Goal: Task Accomplishment & Management: Complete application form

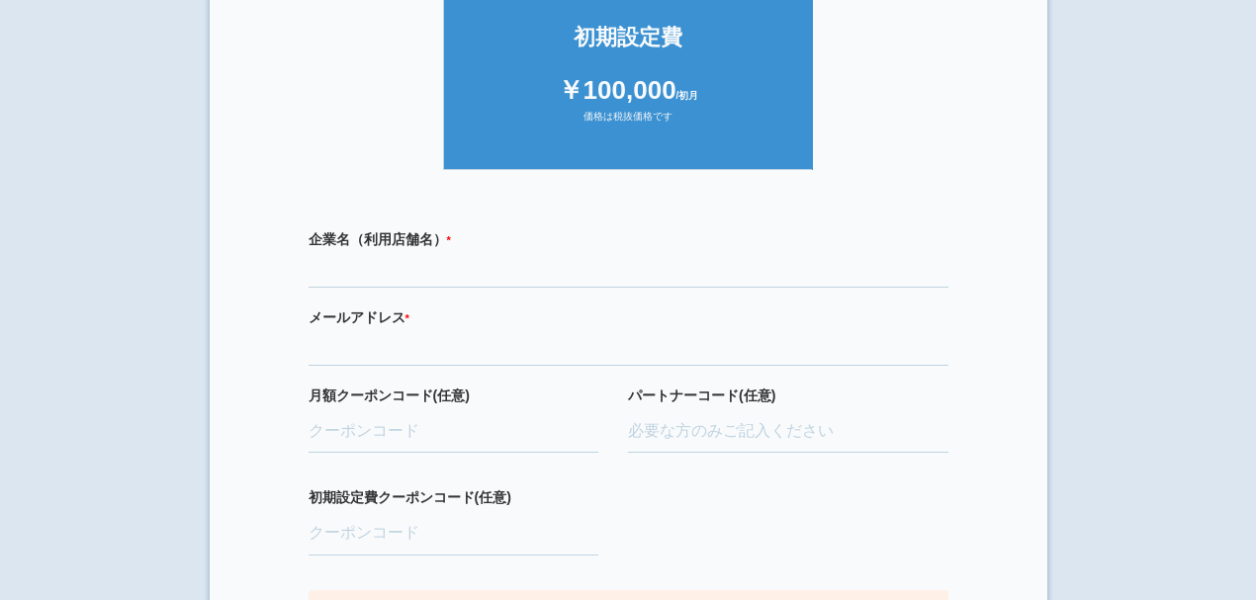
scroll to position [527, 0]
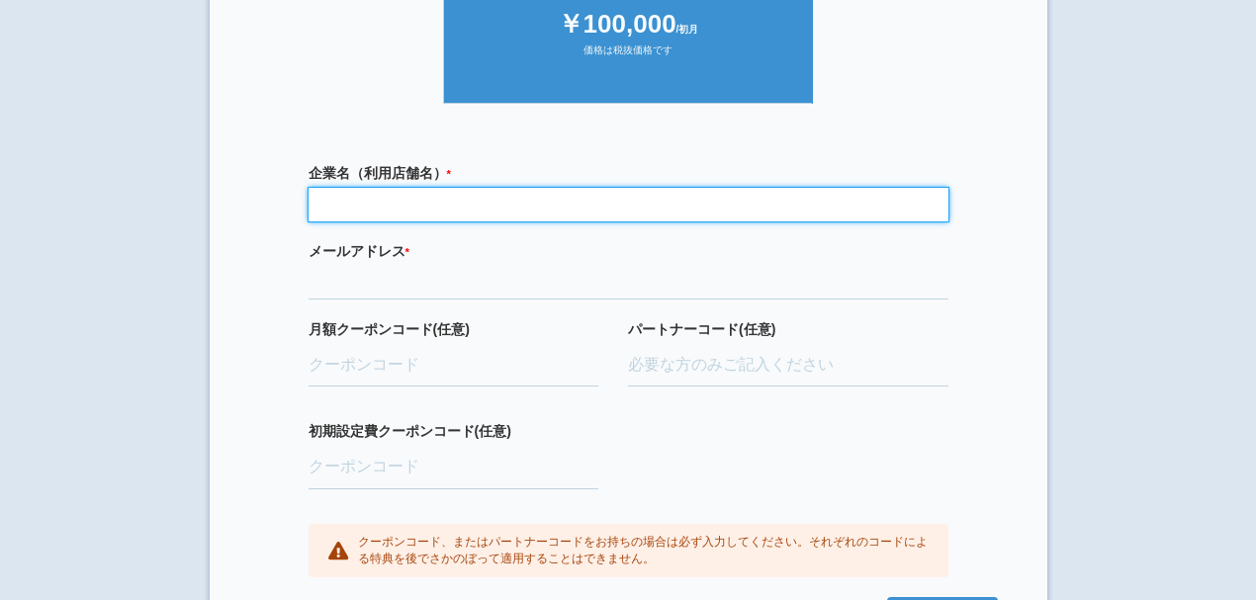
click at [444, 211] on input "text" at bounding box center [629, 205] width 640 height 34
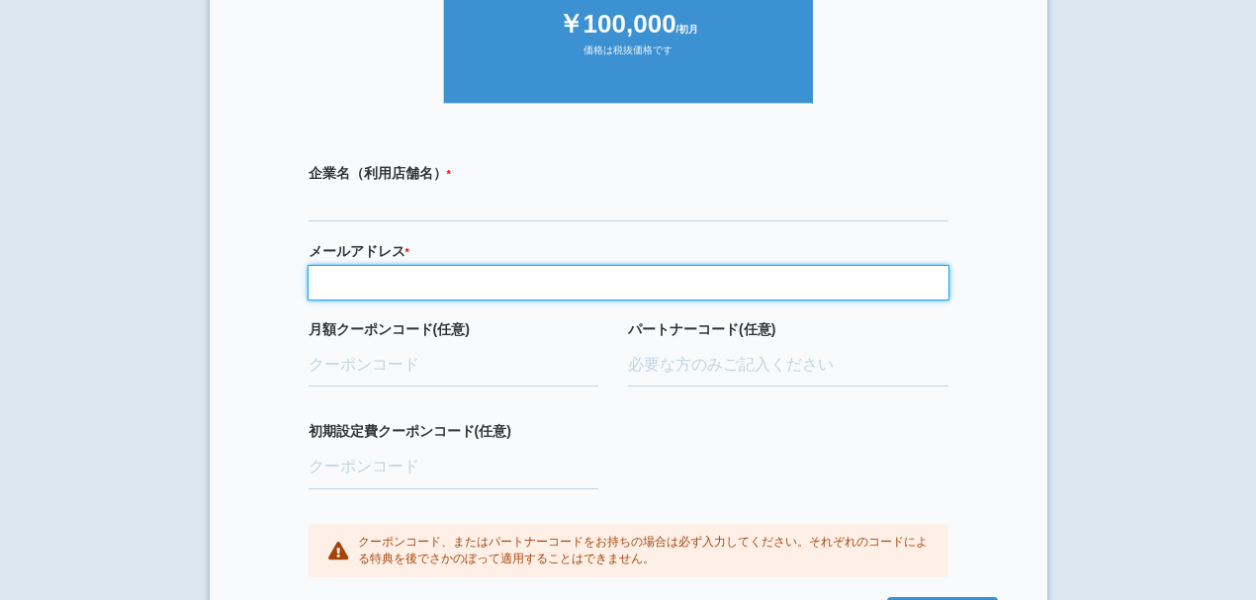
click at [529, 286] on input "email" at bounding box center [629, 283] width 640 height 34
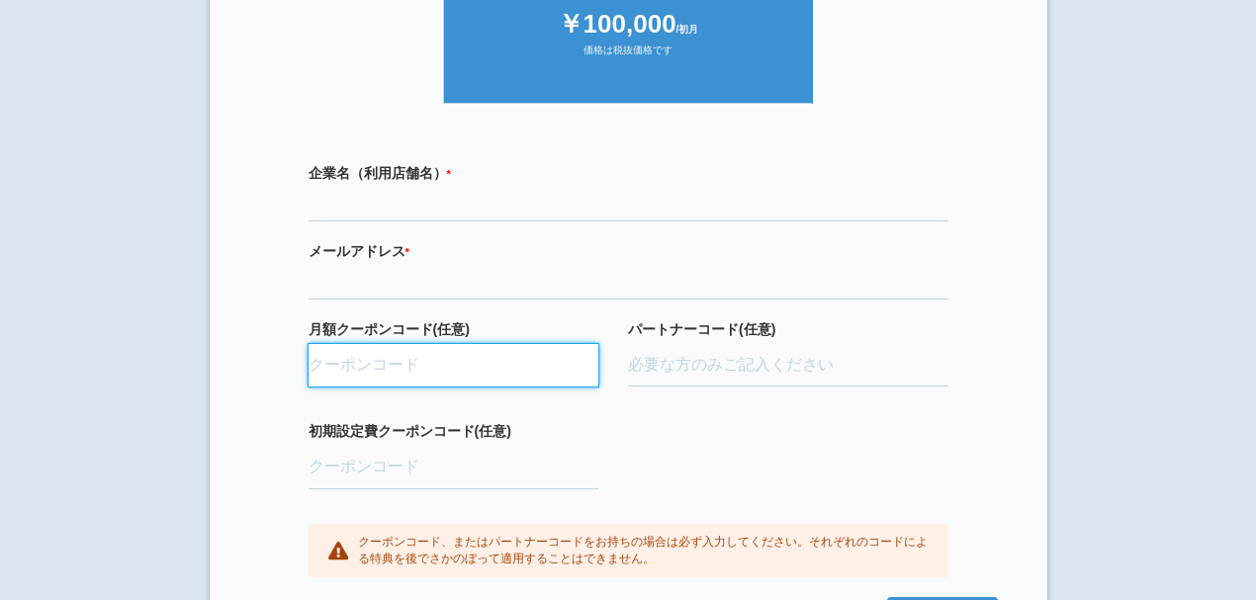
click at [557, 382] on input "月額クーポンコード(任意)" at bounding box center [454, 366] width 291 height 44
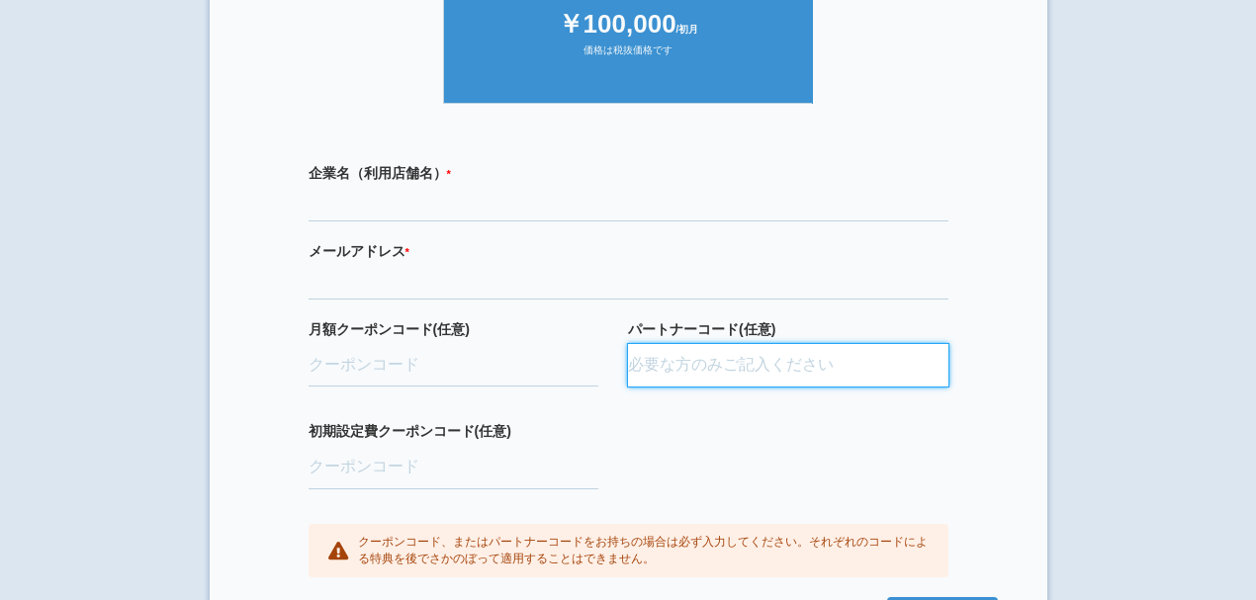
click at [706, 363] on input "パートナーコード(任意)" at bounding box center [788, 366] width 320 height 44
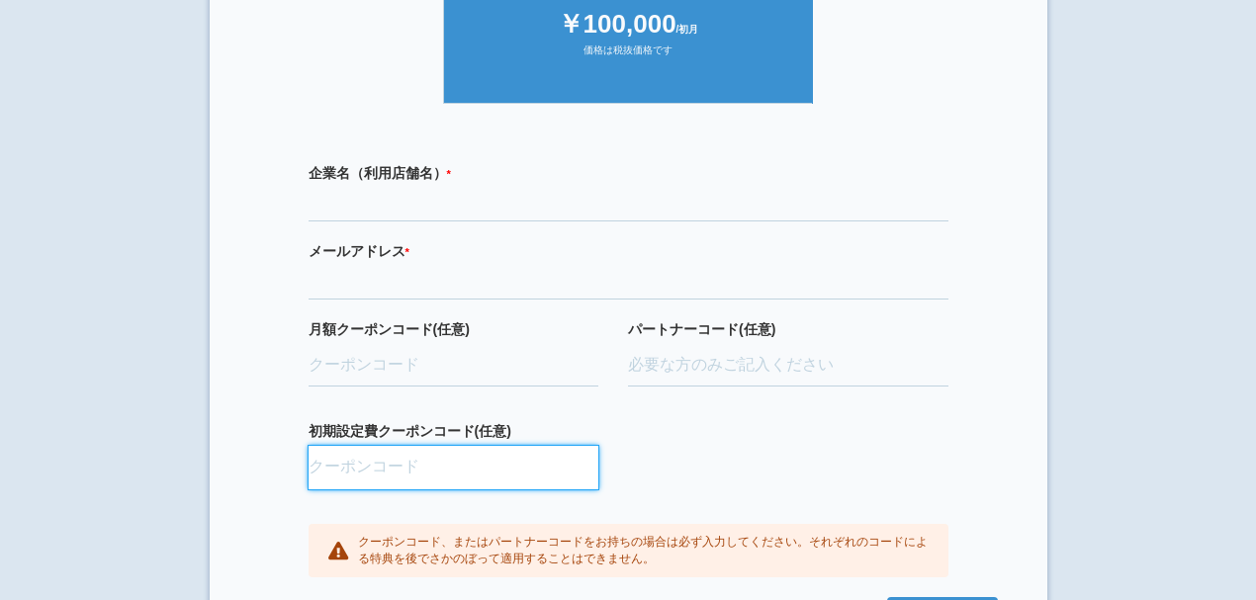
click at [532, 446] on input "初期設定費クーポンコード(任意)" at bounding box center [454, 468] width 291 height 44
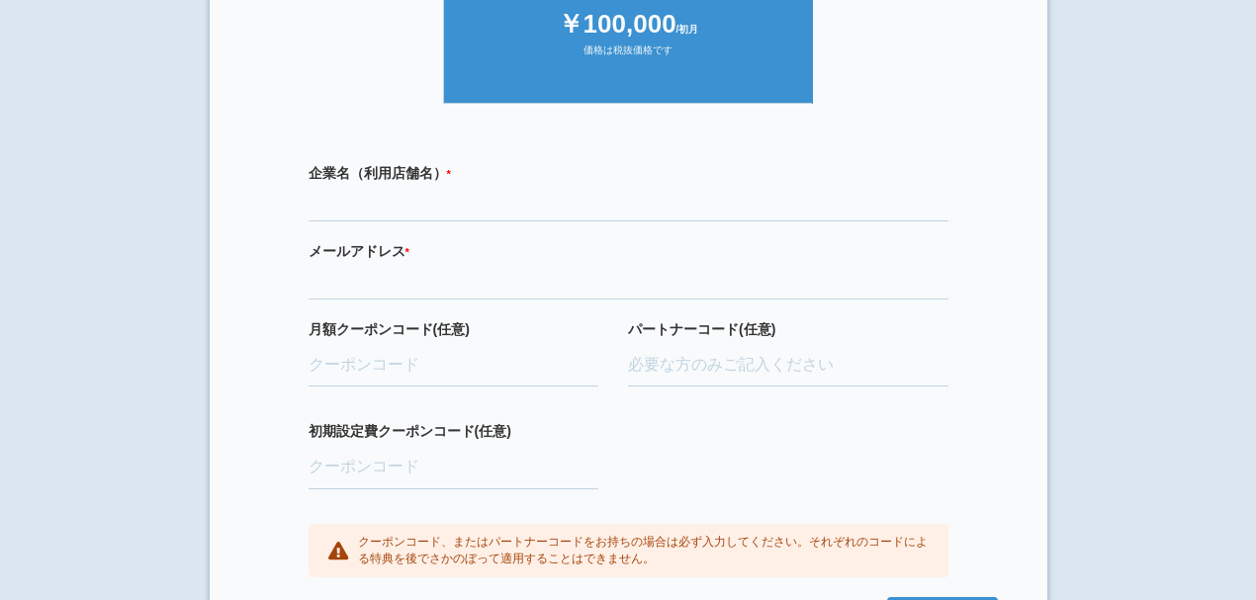
click at [711, 410] on div "パートナーコード(任意)" at bounding box center [788, 370] width 320 height 103
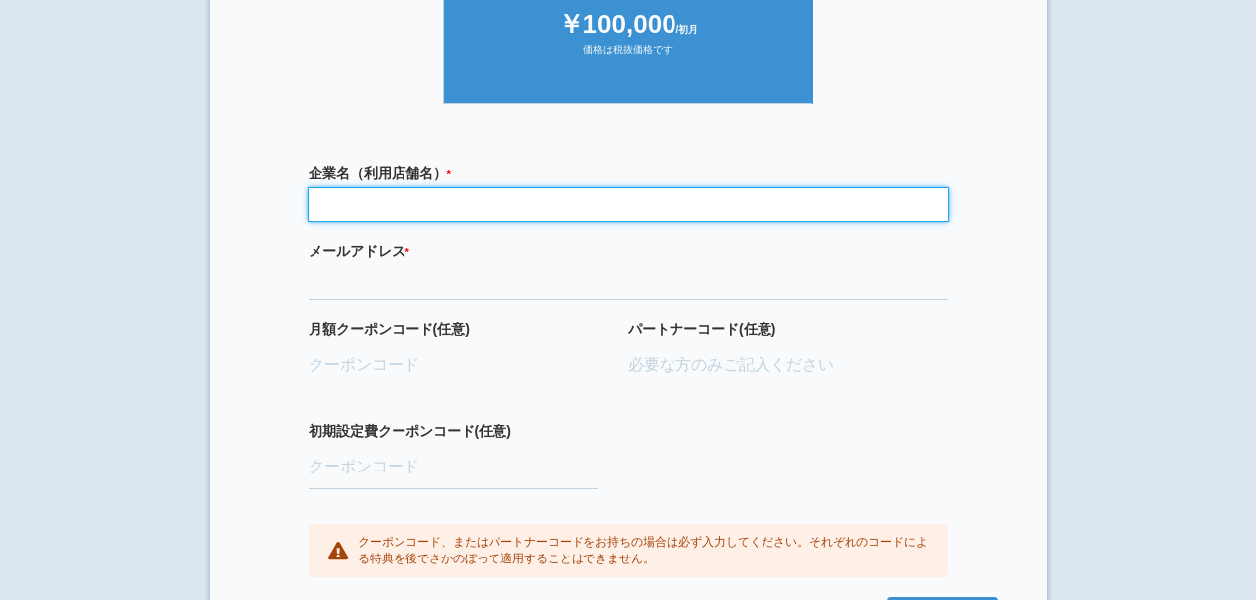
click at [405, 202] on input "text" at bounding box center [629, 205] width 640 height 34
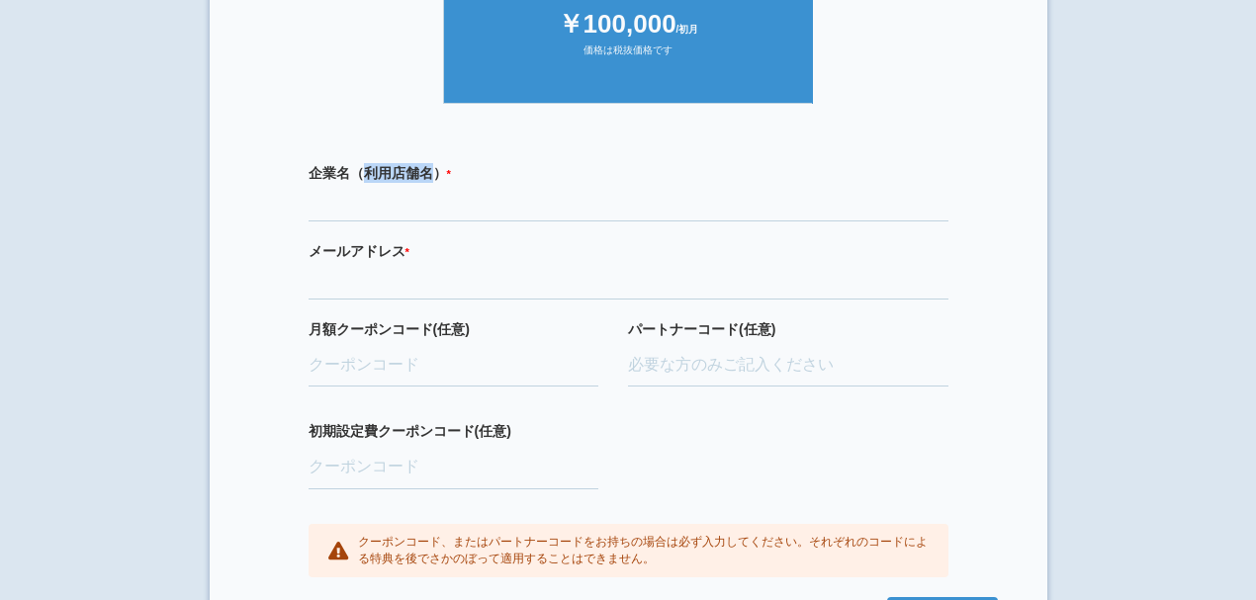
drag, startPoint x: 366, startPoint y: 163, endPoint x: 430, endPoint y: 162, distance: 64.3
click at [430, 163] on label "企業名（利用店舗名） * 必須項目です" at bounding box center [629, 173] width 640 height 20
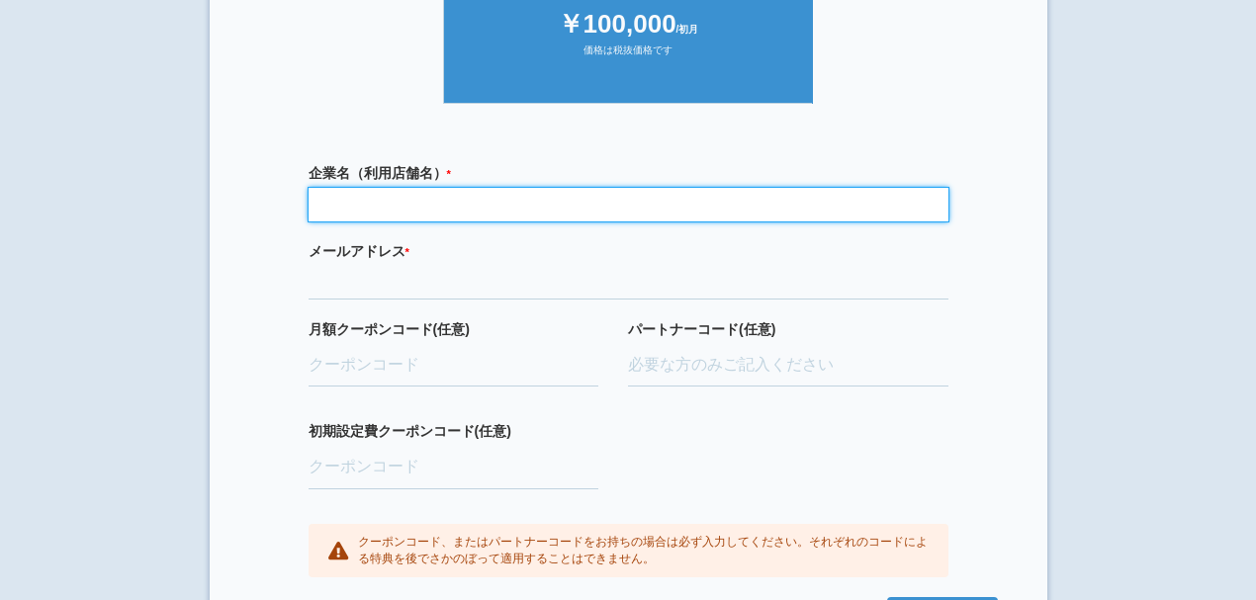
click at [424, 204] on input "text" at bounding box center [629, 205] width 640 height 34
paste input "ハウスクリーン四万十"
type input "ハウスクリーン四万十"
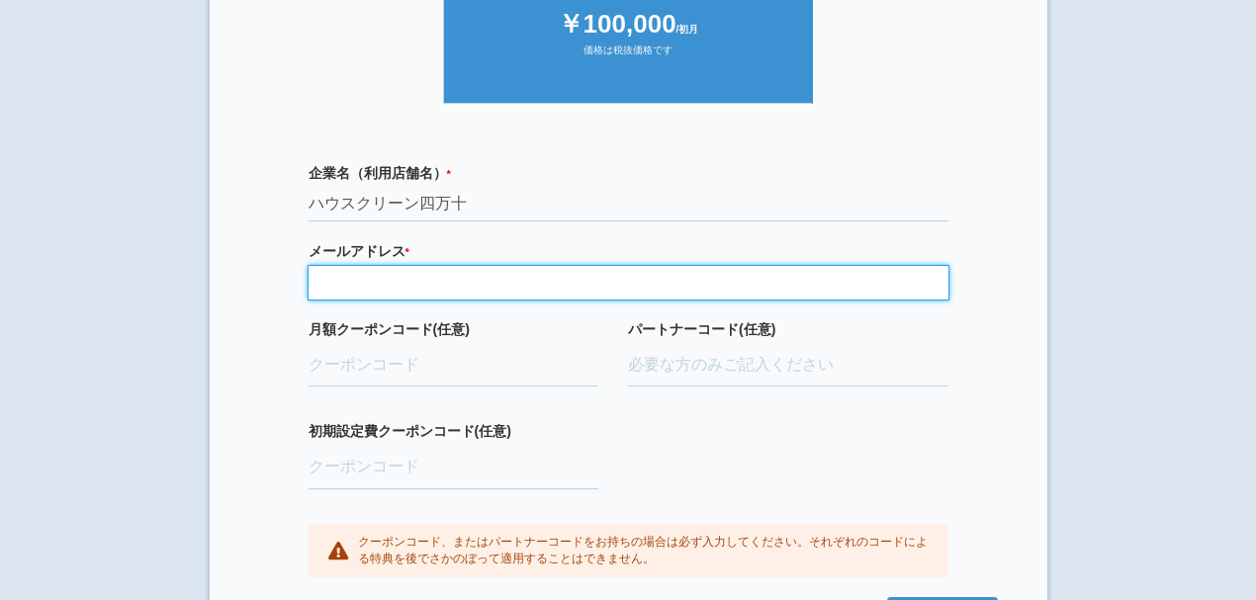
click at [419, 285] on input "email" at bounding box center [629, 283] width 640 height 34
paste input "[EMAIL_ADDRESS][DOMAIN_NAME]"
type input "[EMAIL_ADDRESS][DOMAIN_NAME]"
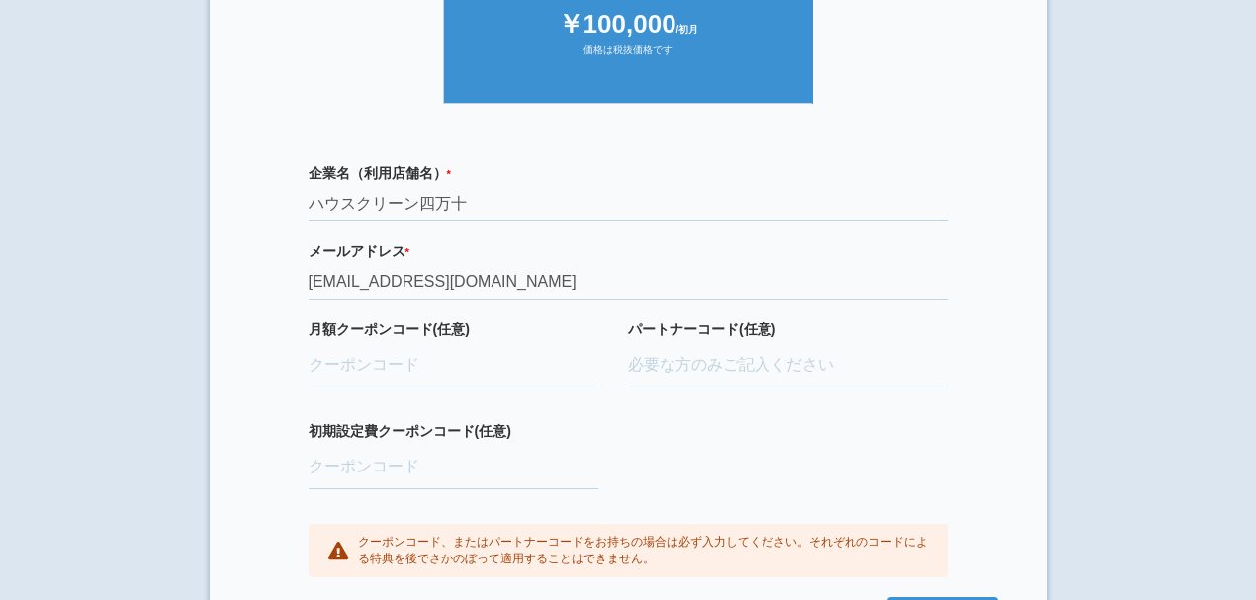
click at [221, 341] on section "× ご利用開始登録 ご利用開始のお手続きをはじめます。 必要事項をご記入下さい。 ジオブースト 月額10万円プラン ￥100,000 /月額 価格は税抜価格で…" at bounding box center [629, 81] width 838 height 1176
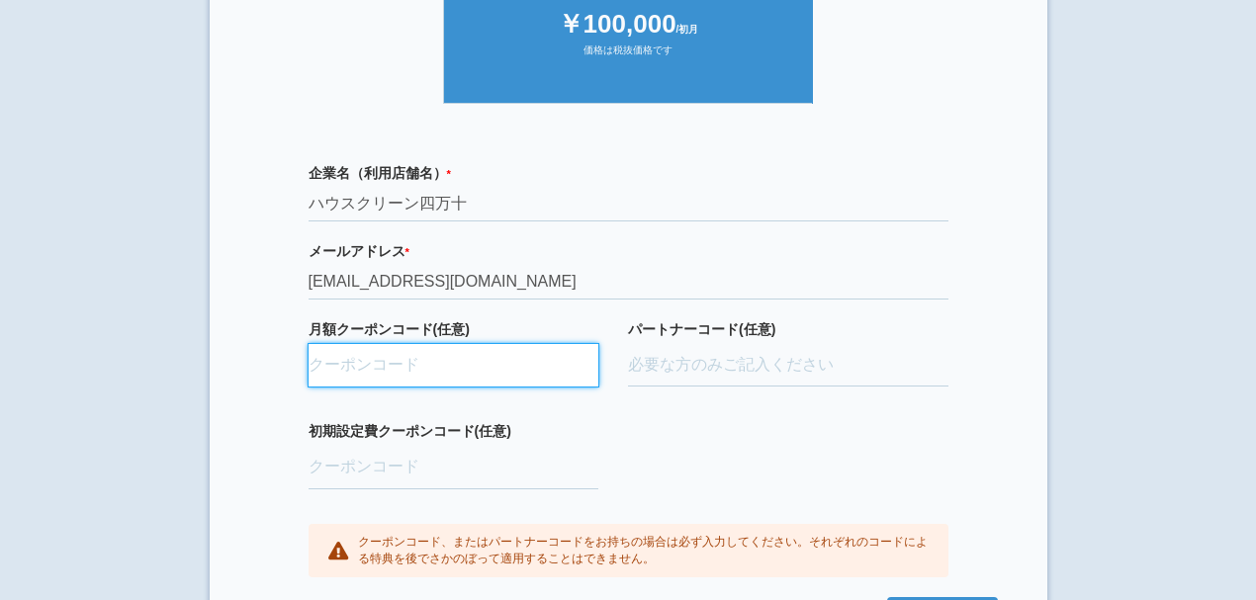
click at [346, 371] on input "月額クーポンコード(任意)" at bounding box center [454, 366] width 291 height 44
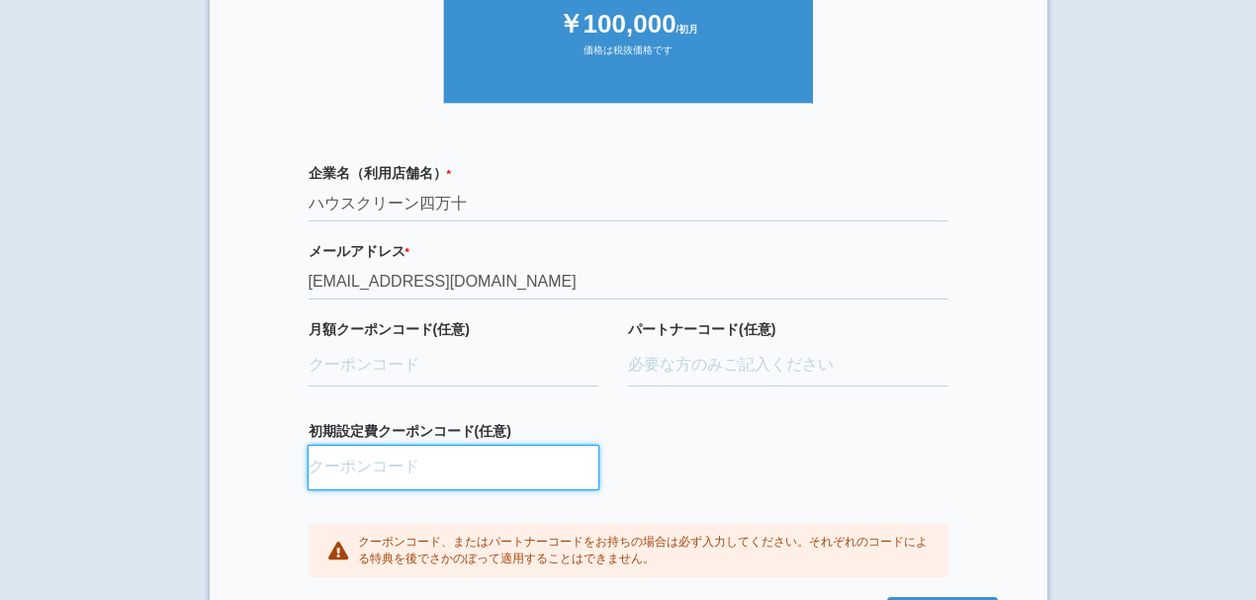
click at [347, 464] on input "初期設定費クーポンコード(任意)" at bounding box center [454, 468] width 291 height 44
paste input "aBAaXUlM"
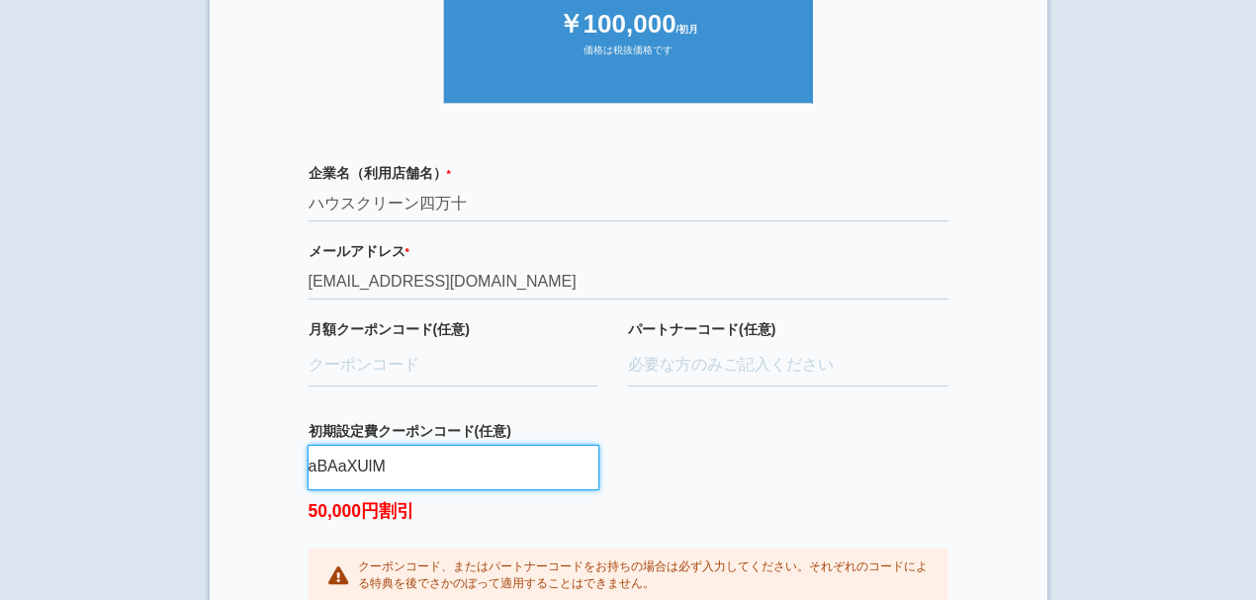
type input "aBAaXUlM"
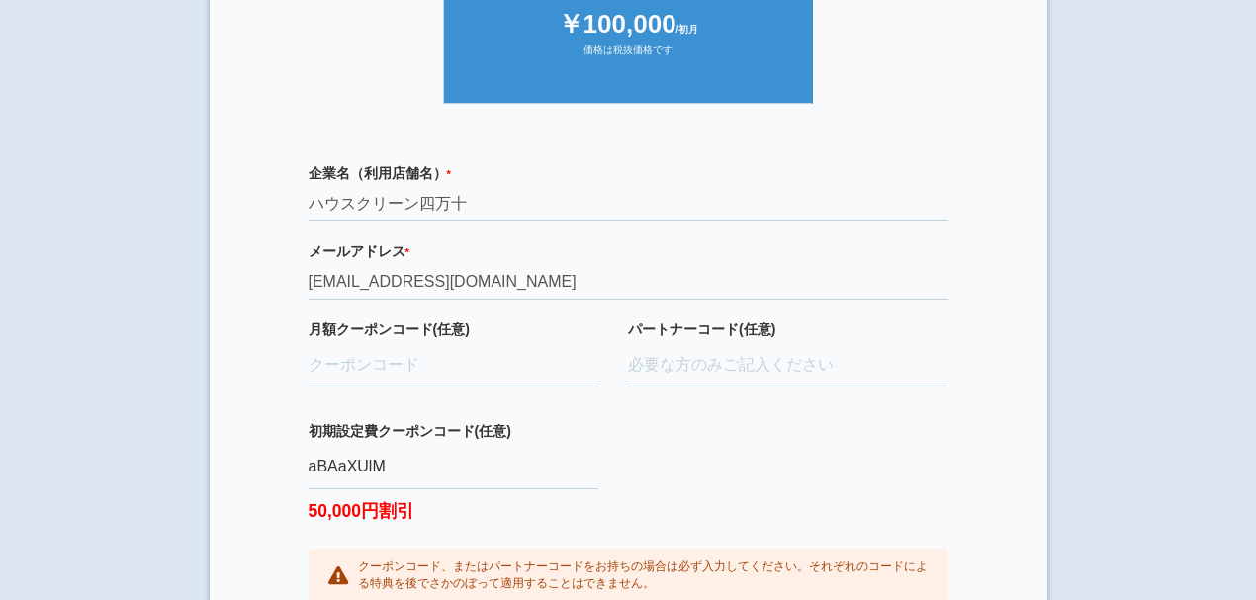
click at [673, 490] on div "企業名（利用店舗名） * 必須項目です ハウスクリーン四万十 メールアドレス * 必須項目です 正しいメールアドレスを入力してください [EMAIL_ADDR…" at bounding box center [628, 383] width 739 height 480
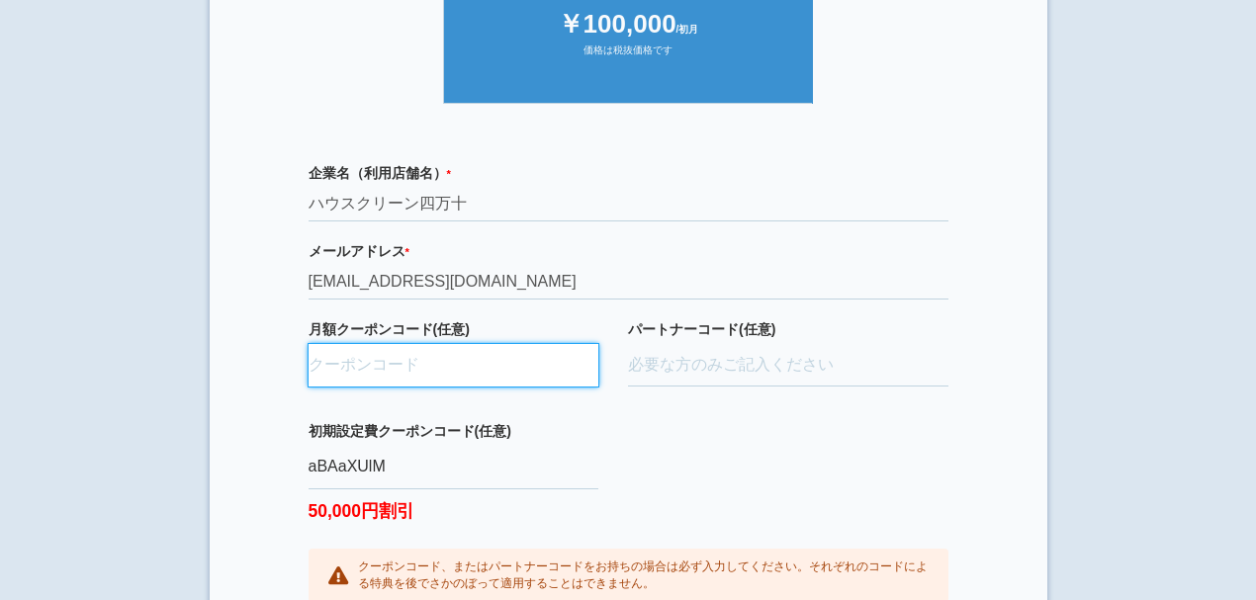
click at [433, 370] on input "月額クーポンコード(任意)" at bounding box center [454, 366] width 291 height 44
paste input "ifENW5rd"
type input "ifENW5rd"
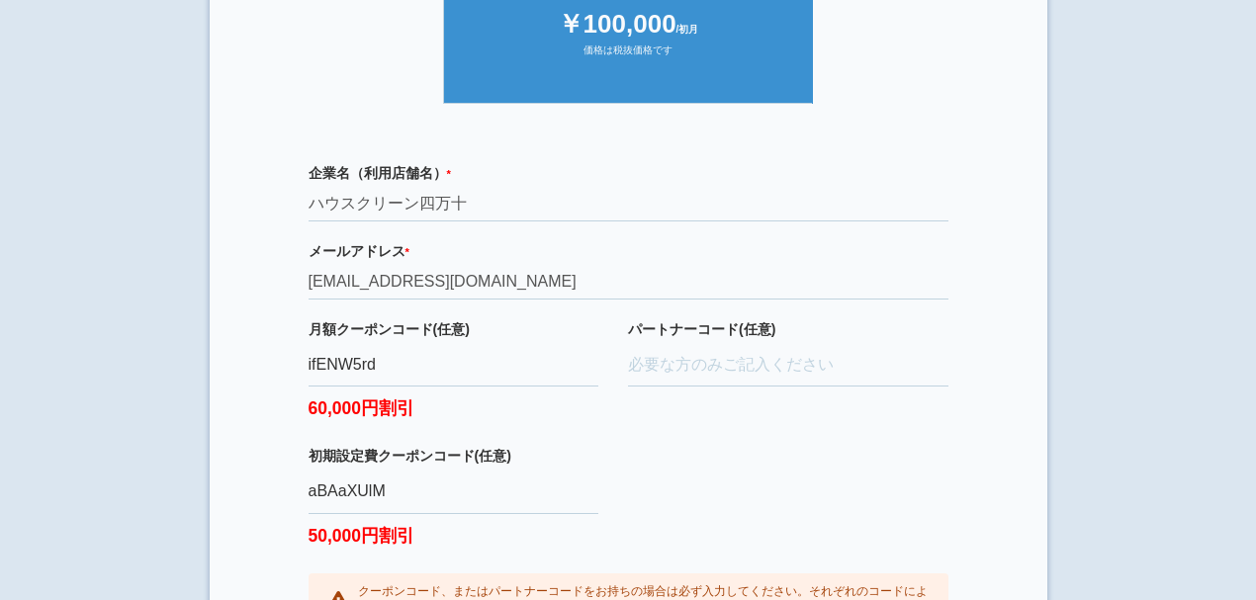
click at [725, 446] on div "企業名（利用店舗名） * 必須項目です ハウスクリーン四万十 メールアドレス * 必須項目です 正しいメールアドレスを入力してください [EMAIL_ADDR…" at bounding box center [628, 395] width 739 height 504
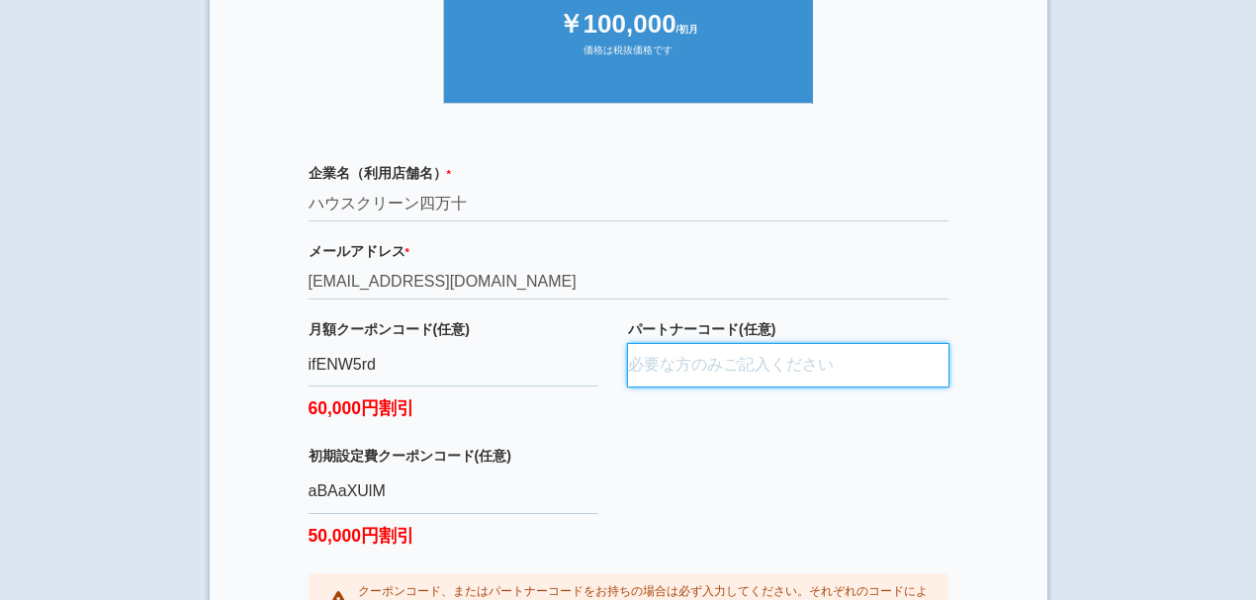
click at [736, 363] on input "パートナーコード(任意)" at bounding box center [788, 366] width 320 height 44
paste input "D24036"
type input "D24036"
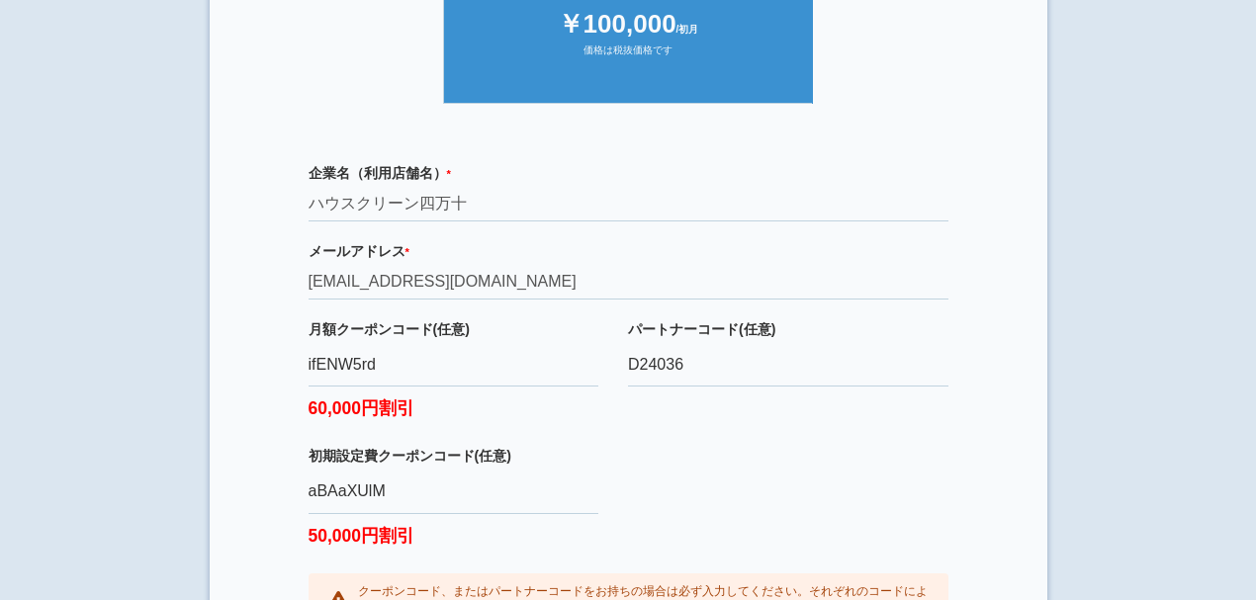
click at [722, 453] on div "企業名（利用店舗名） * 必須項目です ハウスクリーン四万十 メールアドレス * 必須項目です 正しいメールアドレスを入力してください [EMAIL_ADDR…" at bounding box center [628, 395] width 739 height 504
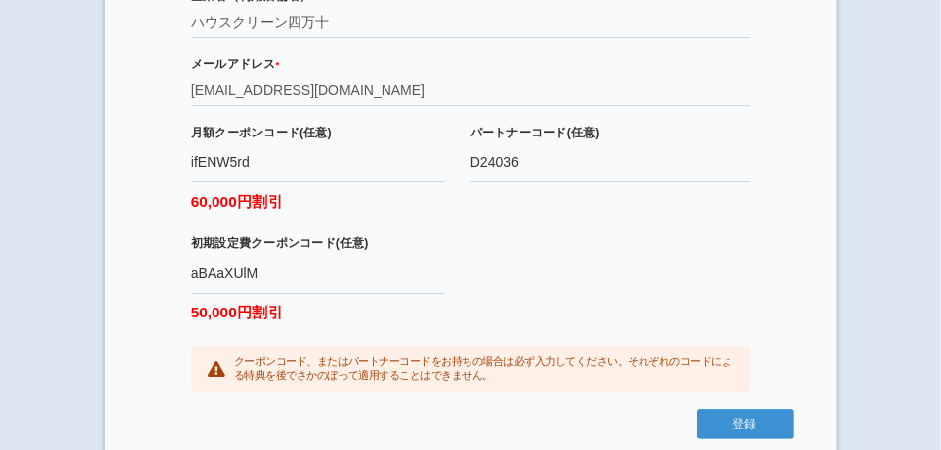
scroll to position [706, 0]
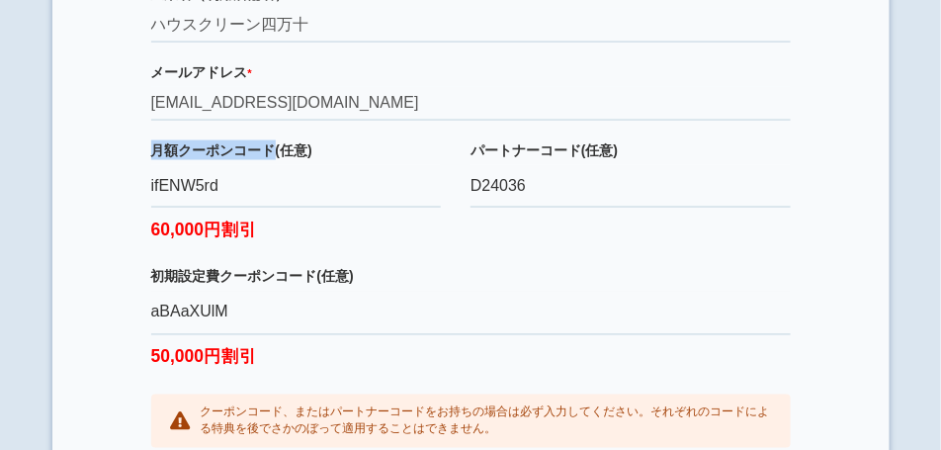
drag, startPoint x: 156, startPoint y: 164, endPoint x: 275, endPoint y: 165, distance: 118.7
click at [275, 160] on label "月額クーポンコード(任意)" at bounding box center [296, 150] width 291 height 20
click at [117, 199] on div "企業名（利用店舗名） * 必須項目です ハウスクリーン四万十 メールアドレス * 必須項目です 正しいメールアドレスを入力してください [EMAIL_ADDR…" at bounding box center [471, 216] width 739 height 504
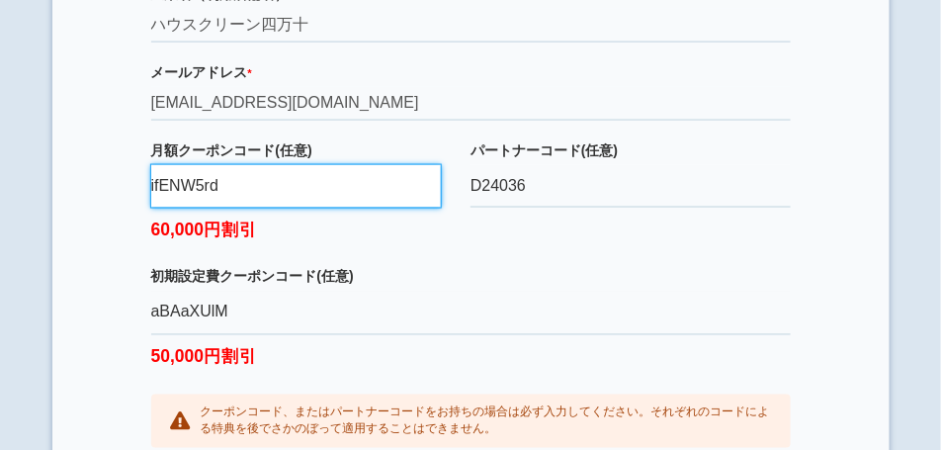
drag, startPoint x: 151, startPoint y: 200, endPoint x: 220, endPoint y: 201, distance: 68.2
click at [220, 201] on input "ifENW5rd" at bounding box center [296, 187] width 291 height 44
click at [222, 202] on input "ifENW5rd" at bounding box center [296, 187] width 291 height 44
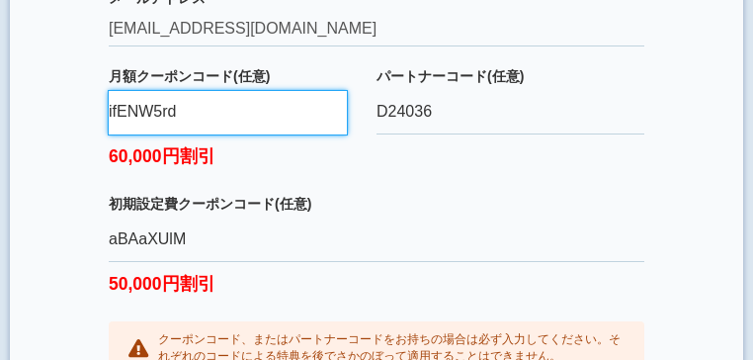
scroll to position [825, 0]
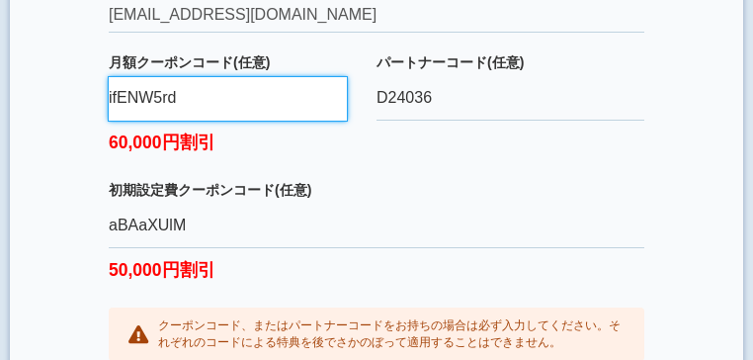
drag, startPoint x: 118, startPoint y: 113, endPoint x: 148, endPoint y: 115, distance: 30.7
click at [148, 115] on input "ifENW5rd" at bounding box center [228, 99] width 238 height 44
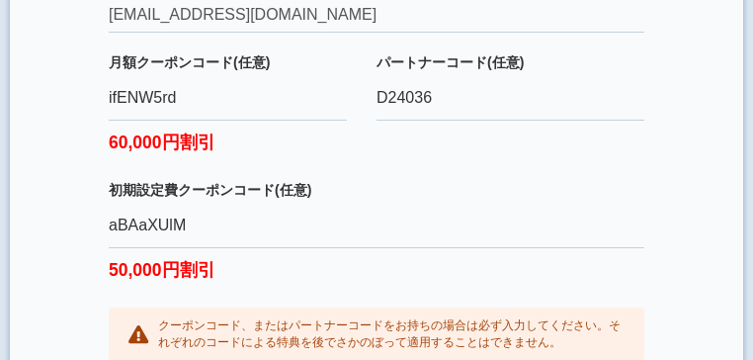
click at [231, 154] on label "60,000円割引" at bounding box center [228, 138] width 238 height 35
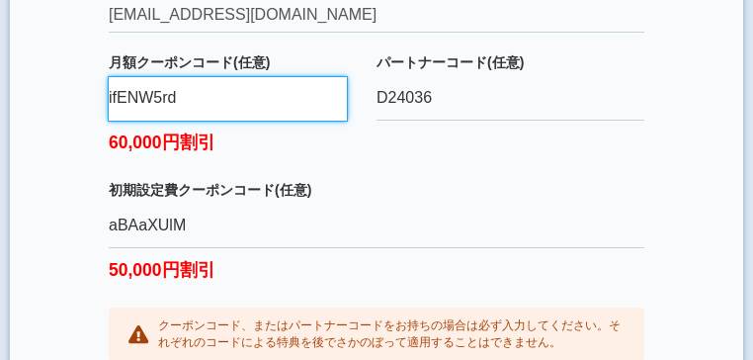
drag, startPoint x: 179, startPoint y: 113, endPoint x: 107, endPoint y: 122, distance: 72.7
click at [104, 115] on div "企業名（利用店舗名） * 必須項目です ハウスクリーン四万十 メールアドレス * 必須項目です 正しいメールアドレスを入力してください [EMAIL_ADDR…" at bounding box center [376, 128] width 635 height 504
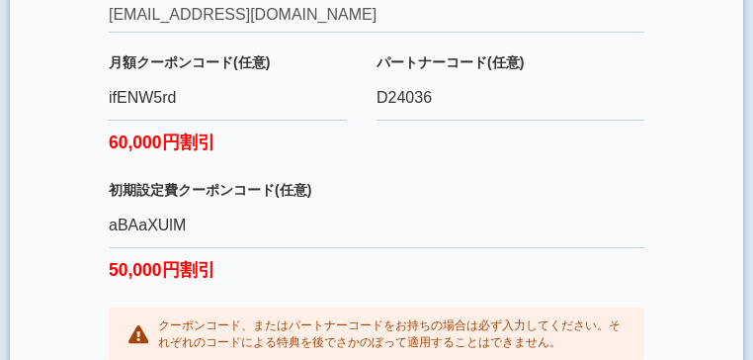
click at [263, 180] on div "月額クーポンコード(任意) ifENW5rd 60,000円割引" at bounding box center [243, 116] width 268 height 128
drag, startPoint x: 228, startPoint y: 150, endPoint x: 103, endPoint y: 148, distance: 125.6
click at [96, 148] on div "企業名（利用店舗名） * 必須項目です ハウスクリーン四万十 メールアドレス * 必須項目です 正しいメールアドレスを入力してください [EMAIL_ADDR…" at bounding box center [376, 128] width 635 height 504
click at [170, 166] on div "月額クーポンコード(任意) ifENW5rd 60,000円割引" at bounding box center [243, 116] width 268 height 128
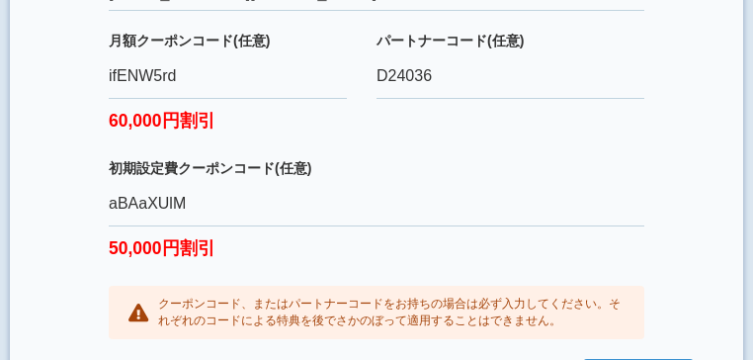
scroll to position [864, 0]
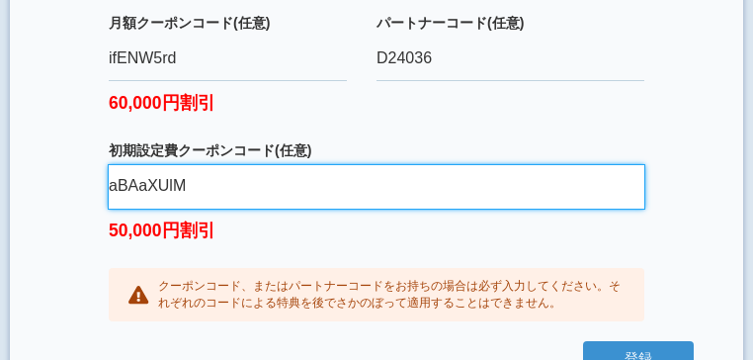
drag, startPoint x: 198, startPoint y: 201, endPoint x: 118, endPoint y: 191, distance: 80.7
click at [110, 194] on input "aBAaXUlM" at bounding box center [377, 187] width 536 height 44
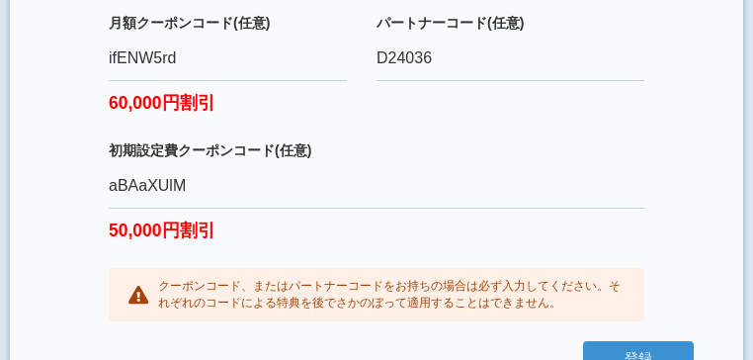
click at [305, 243] on label "50,000円割引" at bounding box center [377, 226] width 536 height 35
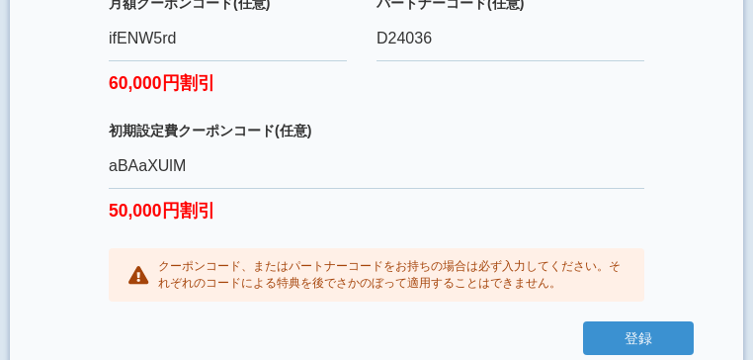
scroll to position [904, 0]
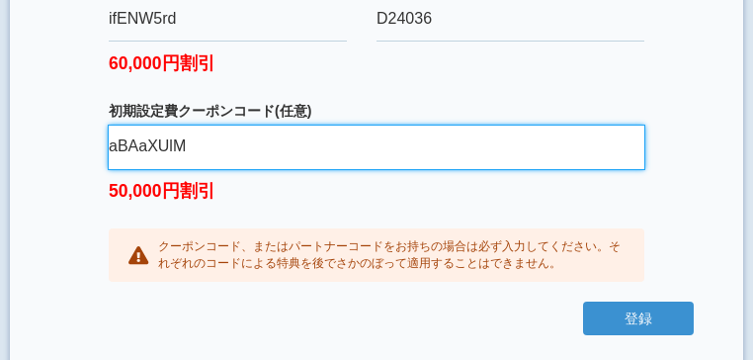
click at [168, 164] on input "aBAaXUlM" at bounding box center [377, 148] width 536 height 44
click at [193, 166] on input "aBAaXUlM" at bounding box center [377, 148] width 536 height 44
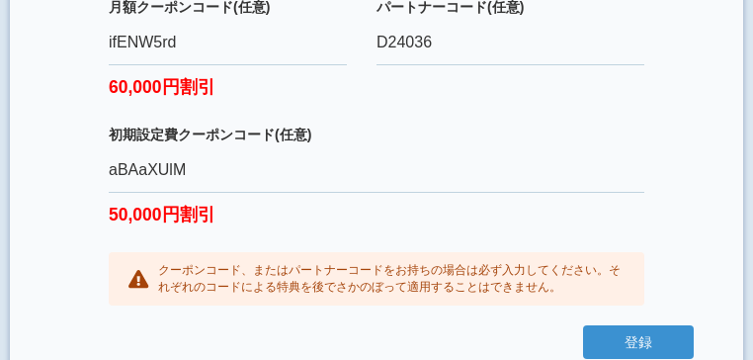
scroll to position [926, 0]
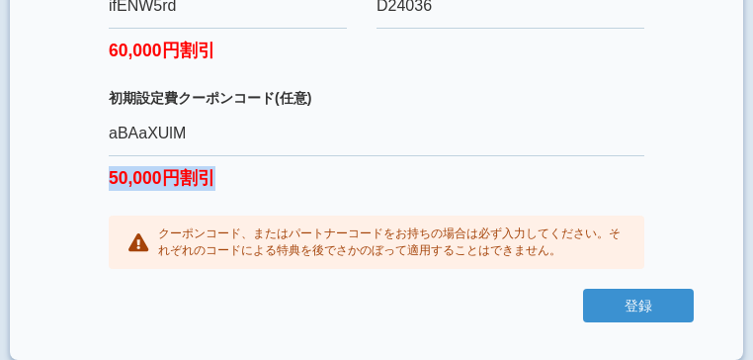
drag, startPoint x: 223, startPoint y: 178, endPoint x: 103, endPoint y: 171, distance: 120.8
click at [103, 171] on div "企業名（利用店舗名） * 必須項目です ハウスクリーン四万十 メールアドレス * 必須項目です 正しいメールアドレスを入力してください [EMAIL_ADDR…" at bounding box center [376, 36] width 635 height 504
click at [271, 205] on div "企業名（利用店舗名） * 必須項目です ハウスクリーン四万十 メールアドレス * 必須項目です 正しいメールアドレスを入力してください [EMAIL_ADDR…" at bounding box center [376, 36] width 635 height 504
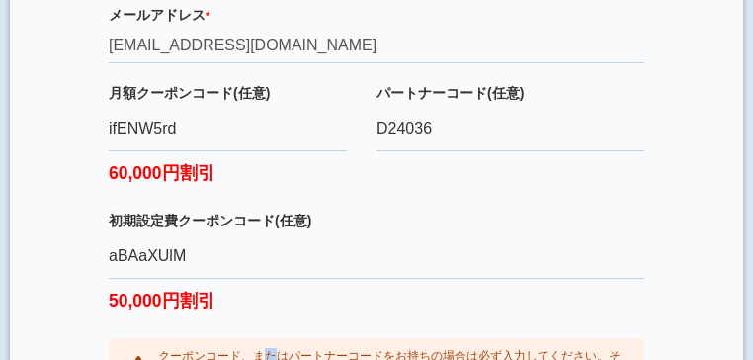
scroll to position [807, 0]
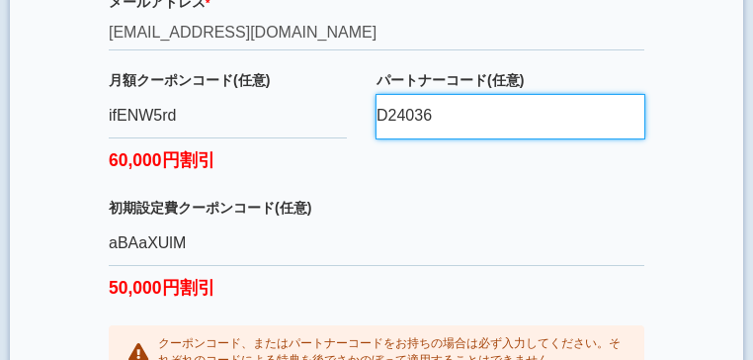
drag, startPoint x: 462, startPoint y: 128, endPoint x: 353, endPoint y: 131, distance: 108.8
click at [354, 127] on div "月額クーポンコード(任意) ifENW5rd 60,000円割引 パートナーコード(任意) D24036" at bounding box center [377, 134] width 536 height 128
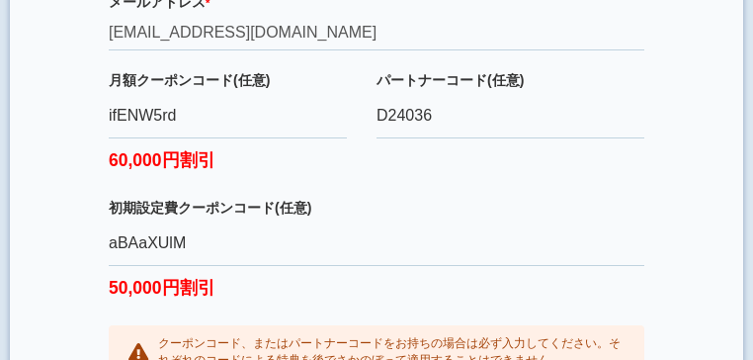
click at [356, 134] on div "月額クーポンコード(任意) ifENW5rd 60,000円割引" at bounding box center [243, 134] width 268 height 128
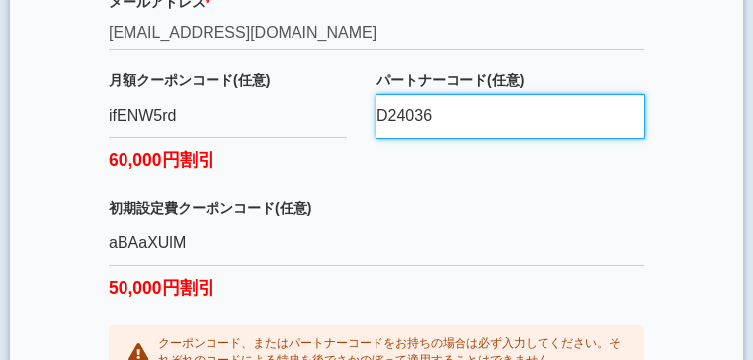
drag, startPoint x: 389, startPoint y: 130, endPoint x: 379, endPoint y: 129, distance: 9.9
click at [379, 129] on input "D24036" at bounding box center [511, 117] width 268 height 44
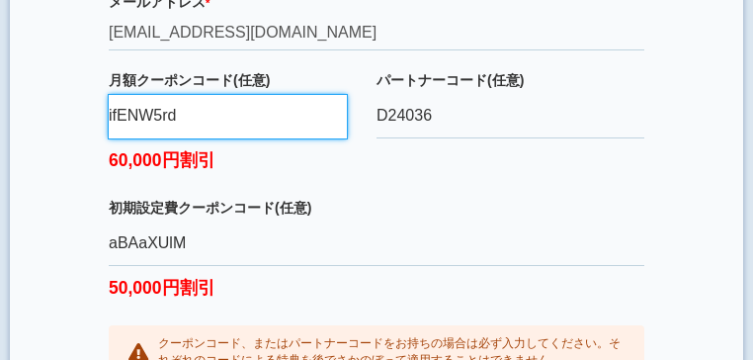
click at [346, 133] on input "ifENW5rd" at bounding box center [228, 117] width 238 height 44
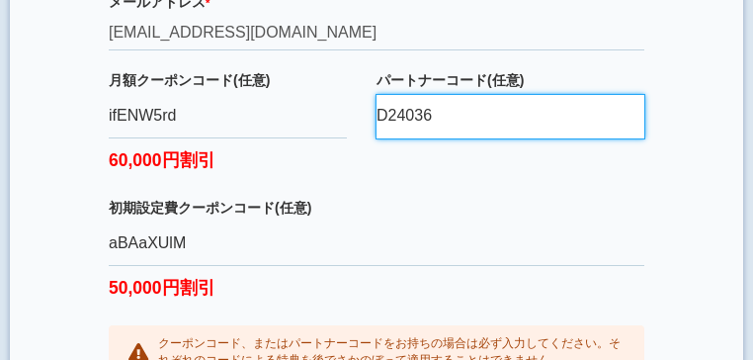
click at [392, 131] on input "D24036" at bounding box center [511, 117] width 268 height 44
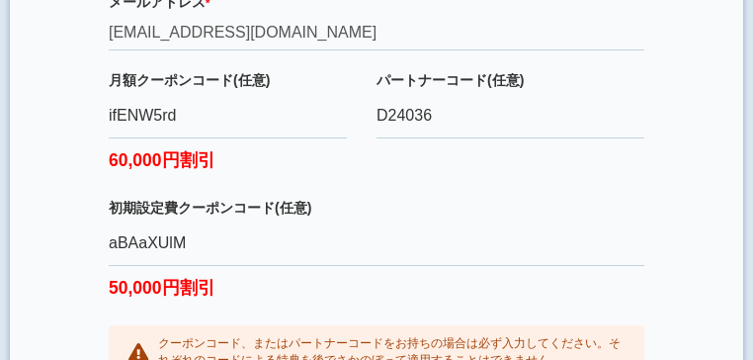
click at [429, 160] on div "パートナーコード(任意) D24036" at bounding box center [511, 134] width 268 height 128
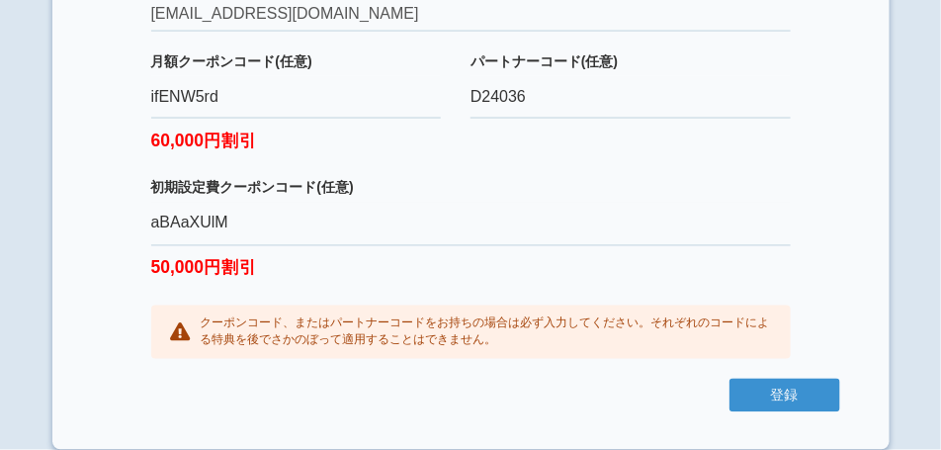
scroll to position [810, 0]
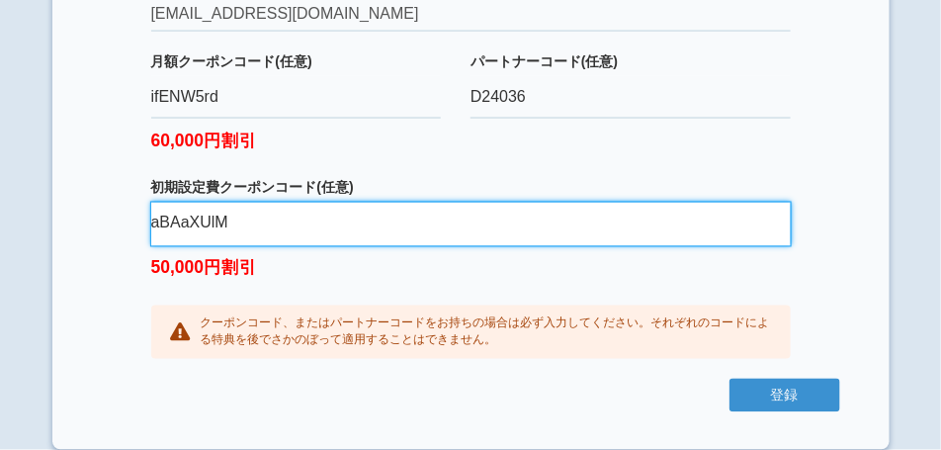
drag, startPoint x: 238, startPoint y: 227, endPoint x: 114, endPoint y: 231, distance: 124.7
click at [114, 231] on div "企業名（利用店舗名） * 必須項目です ハウスクリーン四万十 メールアドレス * 必須項目です 正しいメールアドレスを入力してください [EMAIL_ADDR…" at bounding box center [471, 127] width 739 height 504
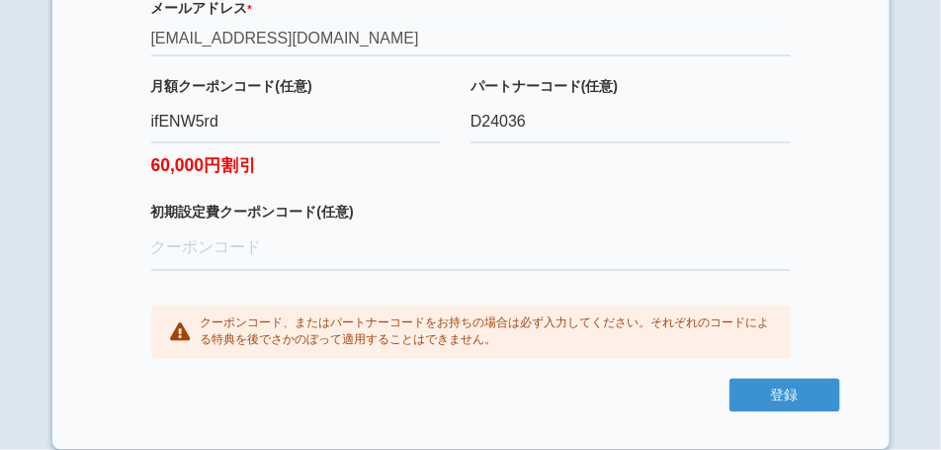
scroll to position [686, 0]
